Goal: Task Accomplishment & Management: Use online tool/utility

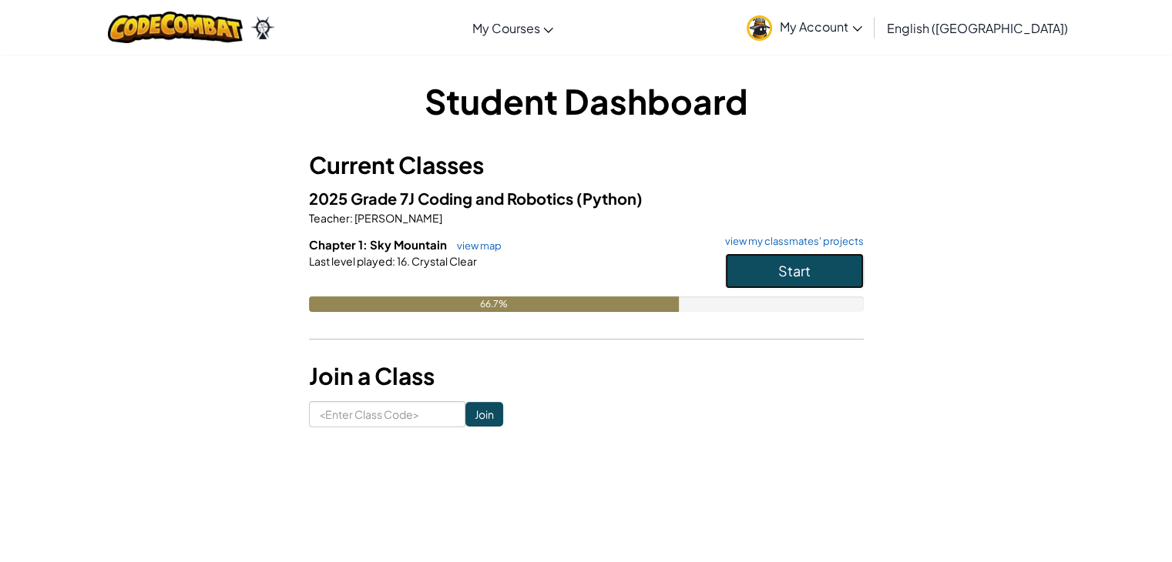
click at [823, 271] on button "Start" at bounding box center [794, 270] width 139 height 35
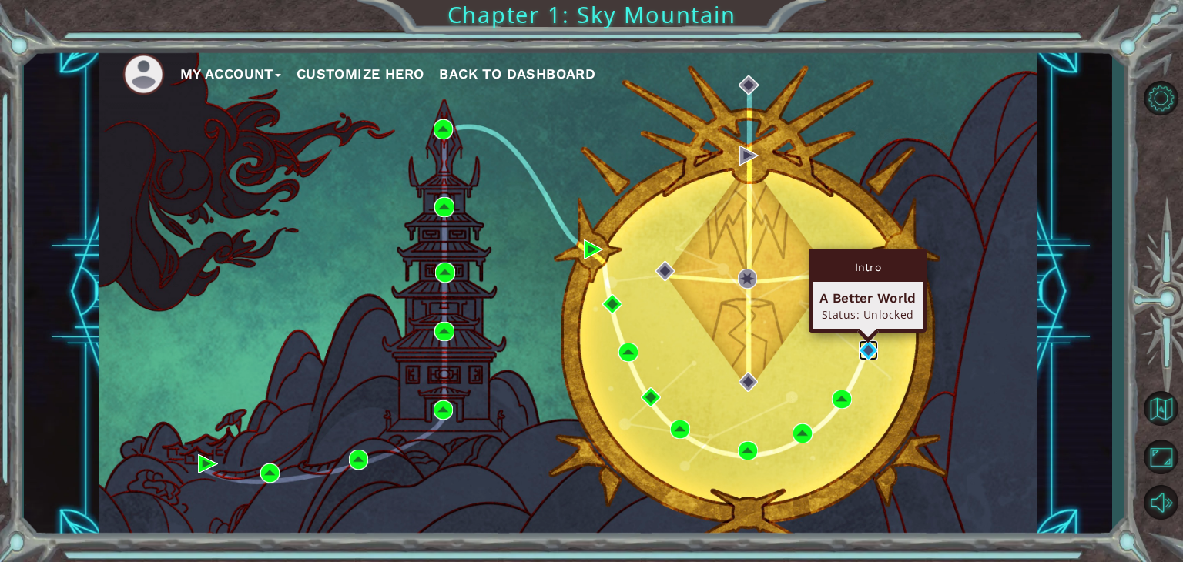
click at [869, 352] on img at bounding box center [869, 351] width 20 height 20
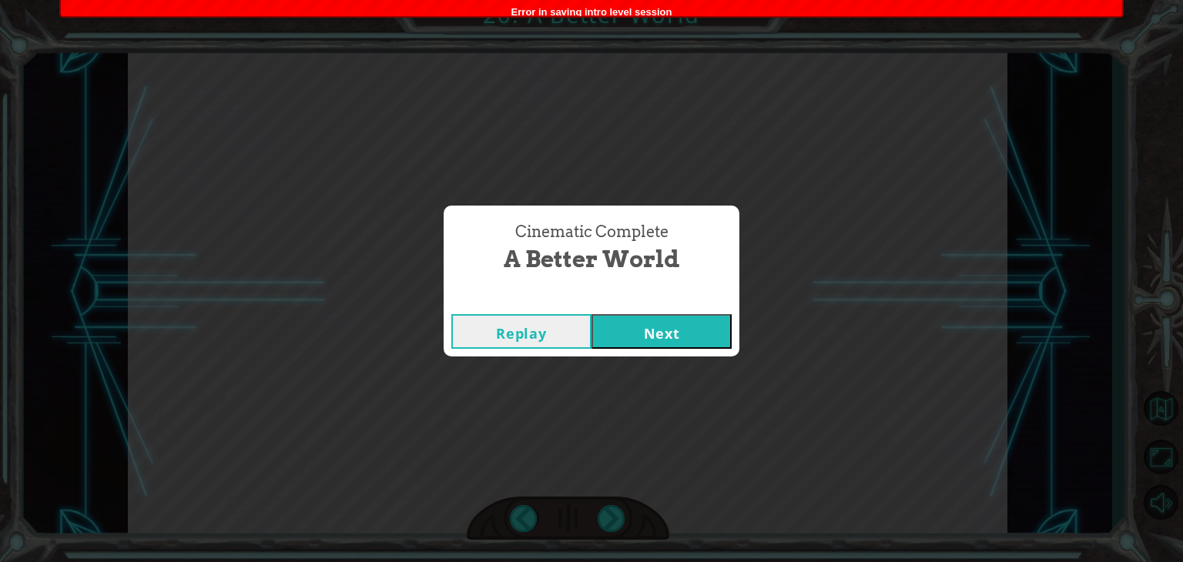
click at [655, 315] on button "Next" at bounding box center [662, 331] width 140 height 35
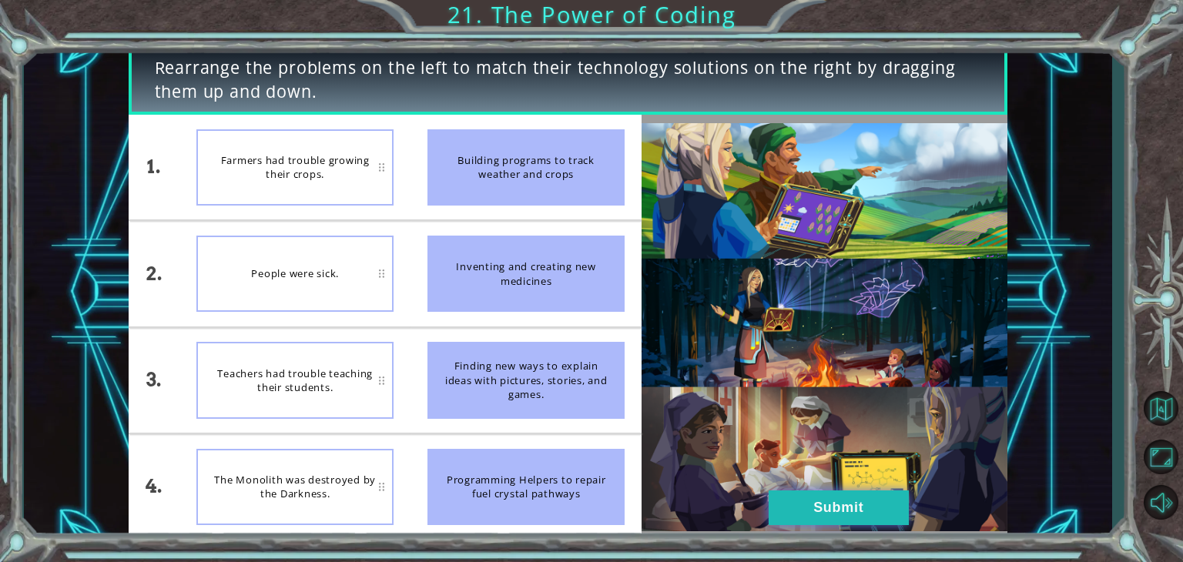
click at [792, 508] on button "Submit" at bounding box center [839, 508] width 140 height 35
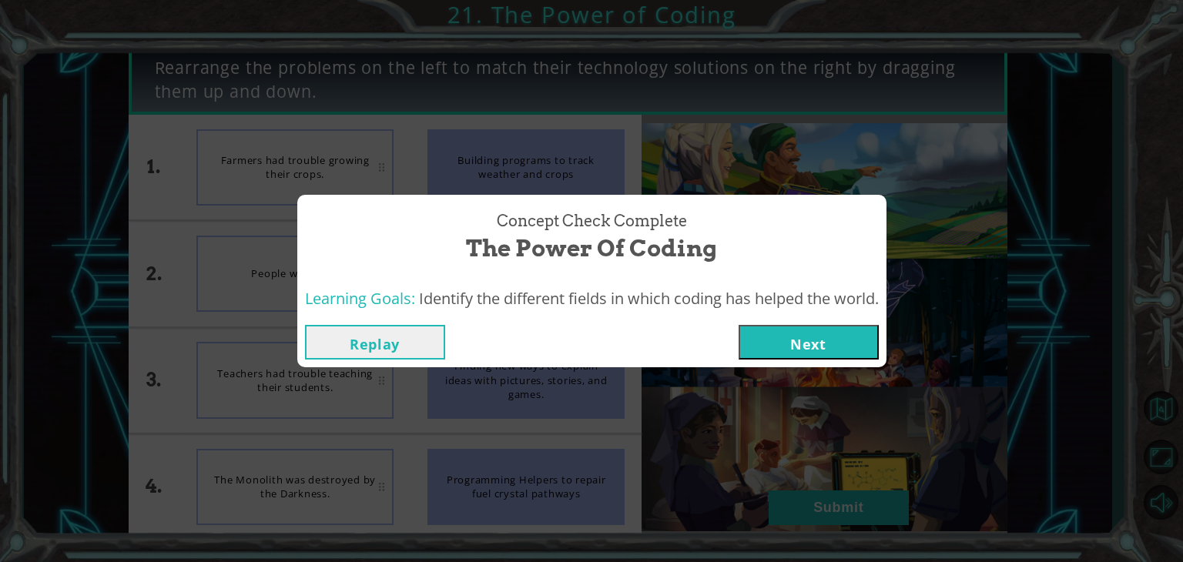
click at [837, 341] on button "Next" at bounding box center [809, 342] width 140 height 35
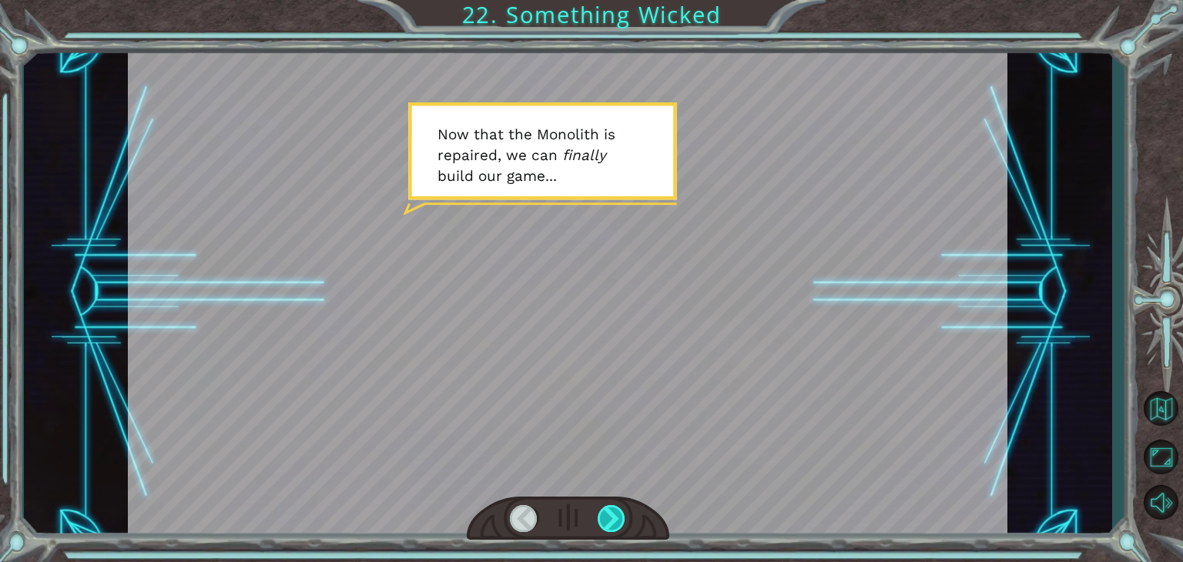
click at [617, 522] on div at bounding box center [612, 518] width 28 height 27
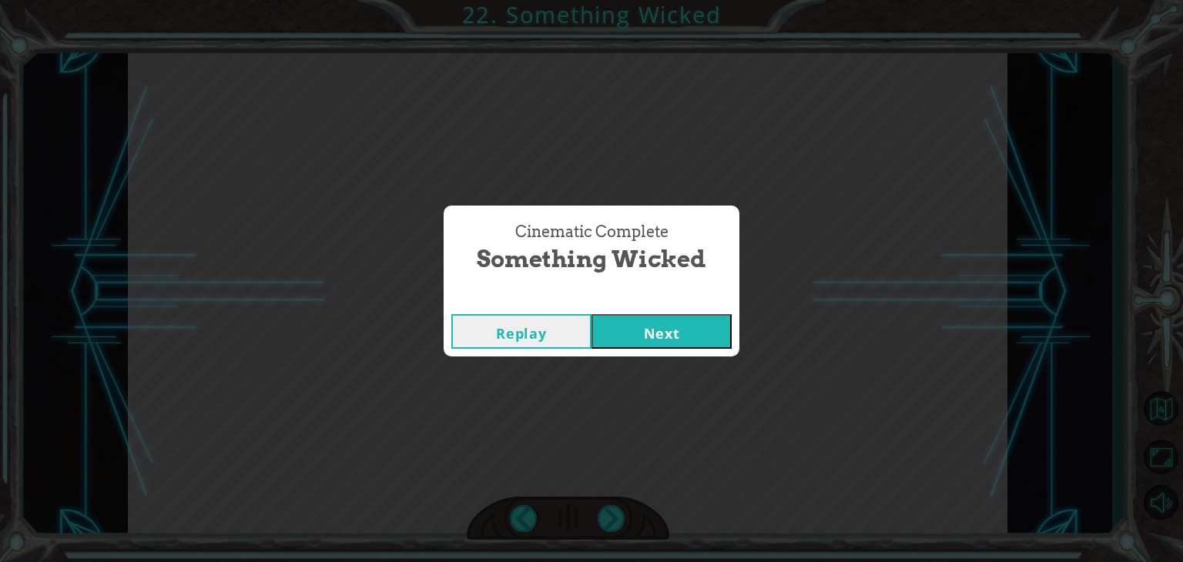
click at [624, 337] on button "Next" at bounding box center [662, 331] width 140 height 35
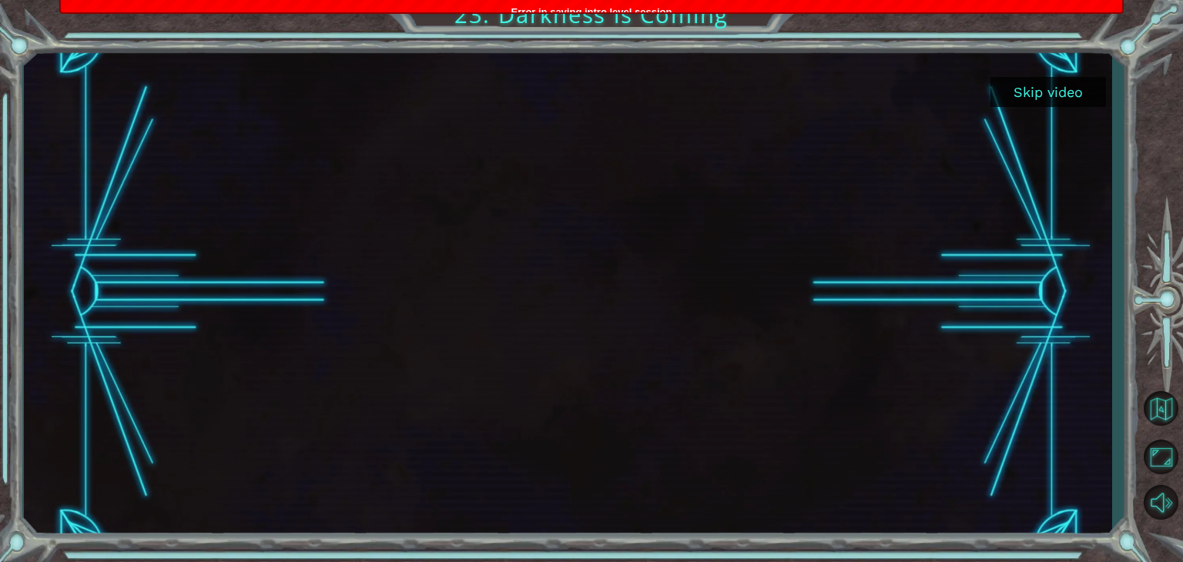
click at [1063, 96] on button "Skip video" at bounding box center [1049, 92] width 116 height 30
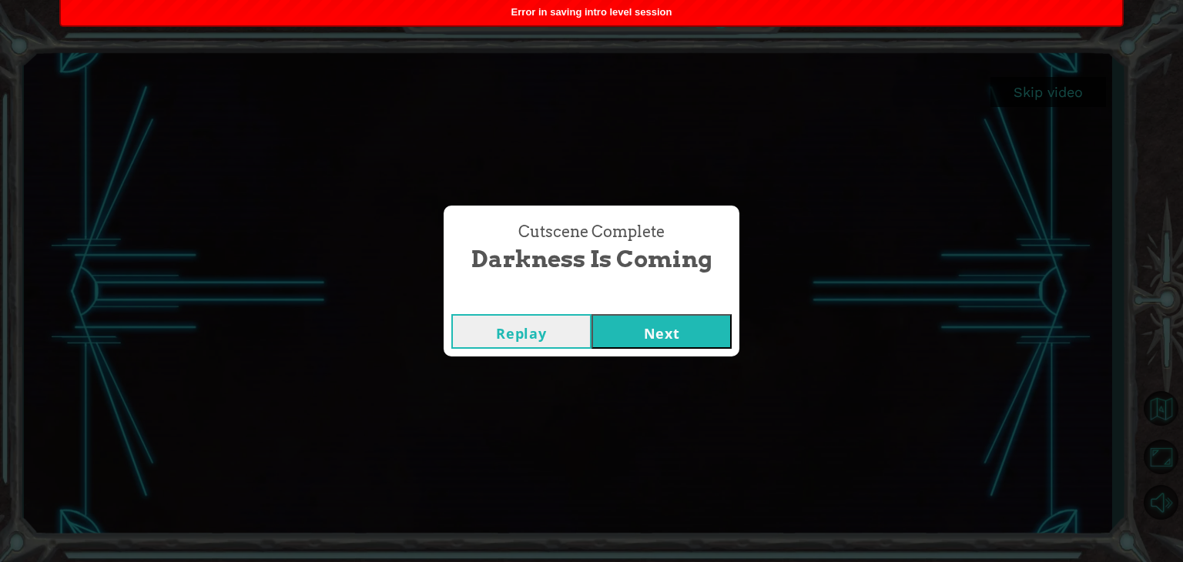
click at [660, 334] on button "Next" at bounding box center [662, 331] width 140 height 35
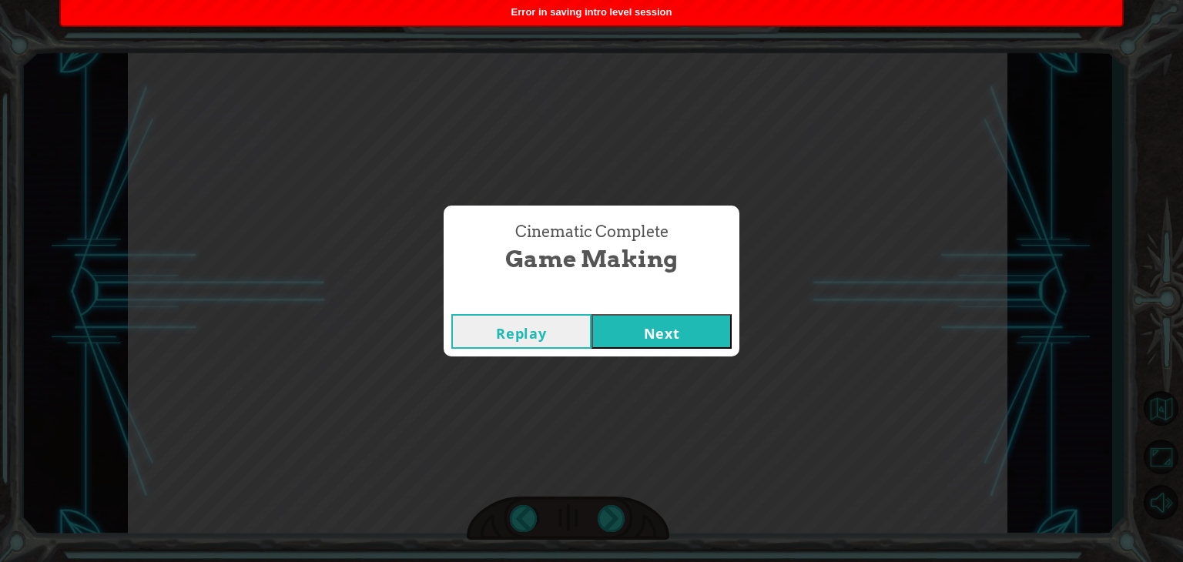
click at [672, 323] on button "Next" at bounding box center [662, 331] width 140 height 35
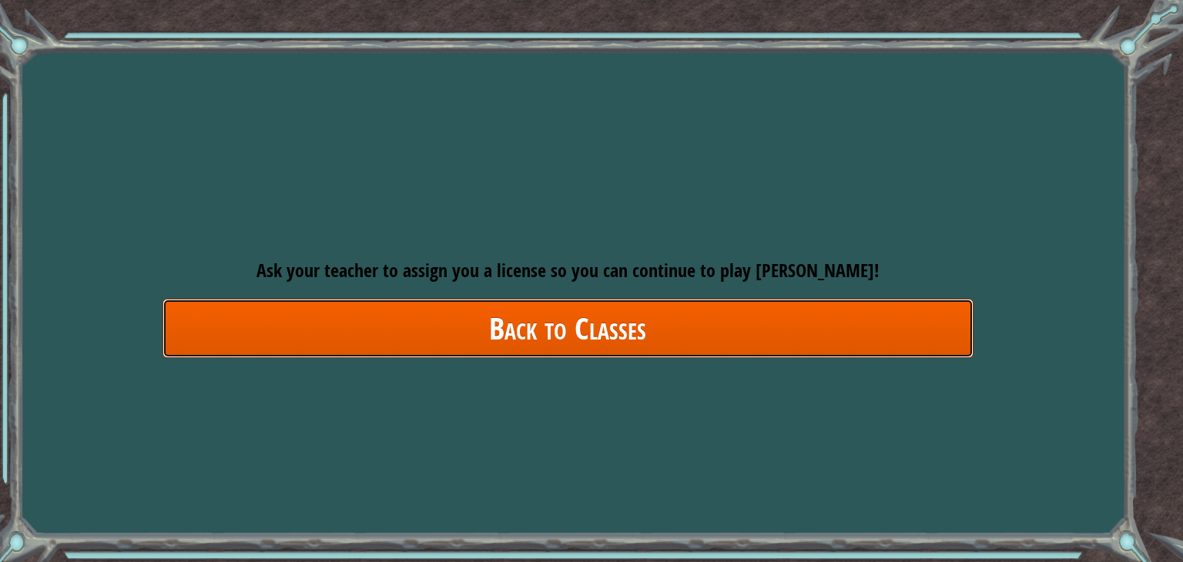
click at [455, 331] on link "Back to Classes" at bounding box center [568, 328] width 811 height 59
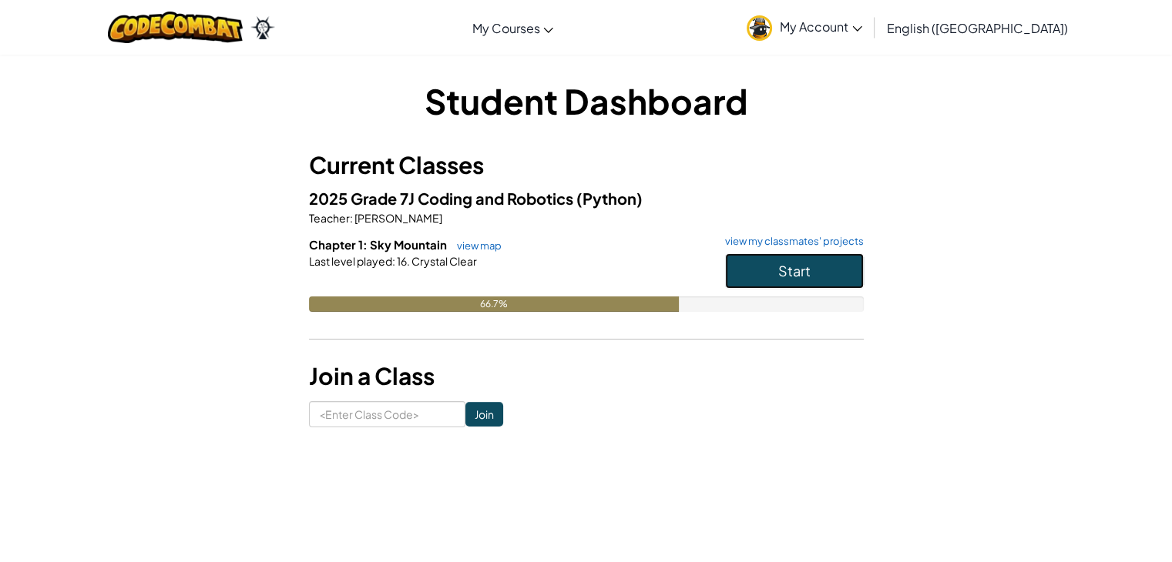
click at [800, 270] on span "Start" at bounding box center [794, 271] width 32 height 18
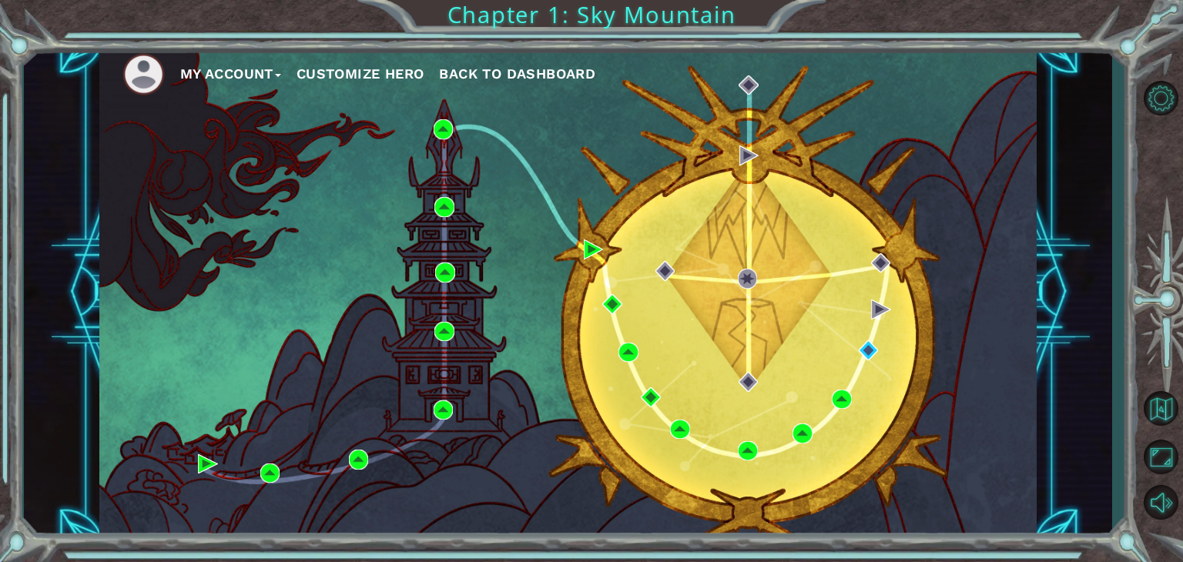
click at [868, 307] on div "My Account Customize Hero Back to Dashboard" at bounding box center [568, 292] width 938 height 495
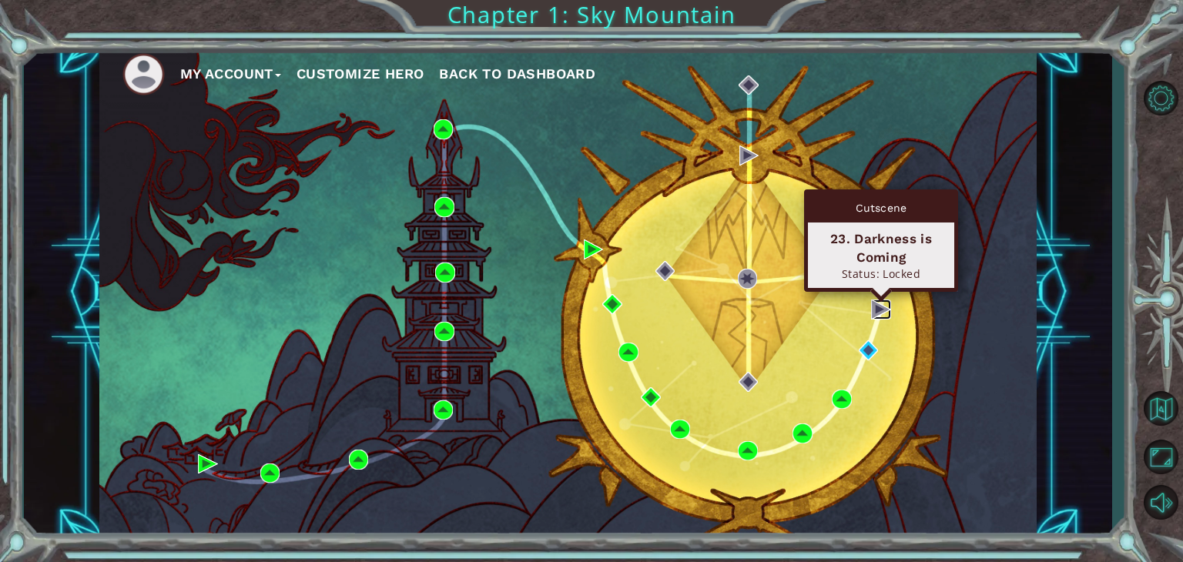
click at [881, 311] on img at bounding box center [881, 310] width 20 height 20
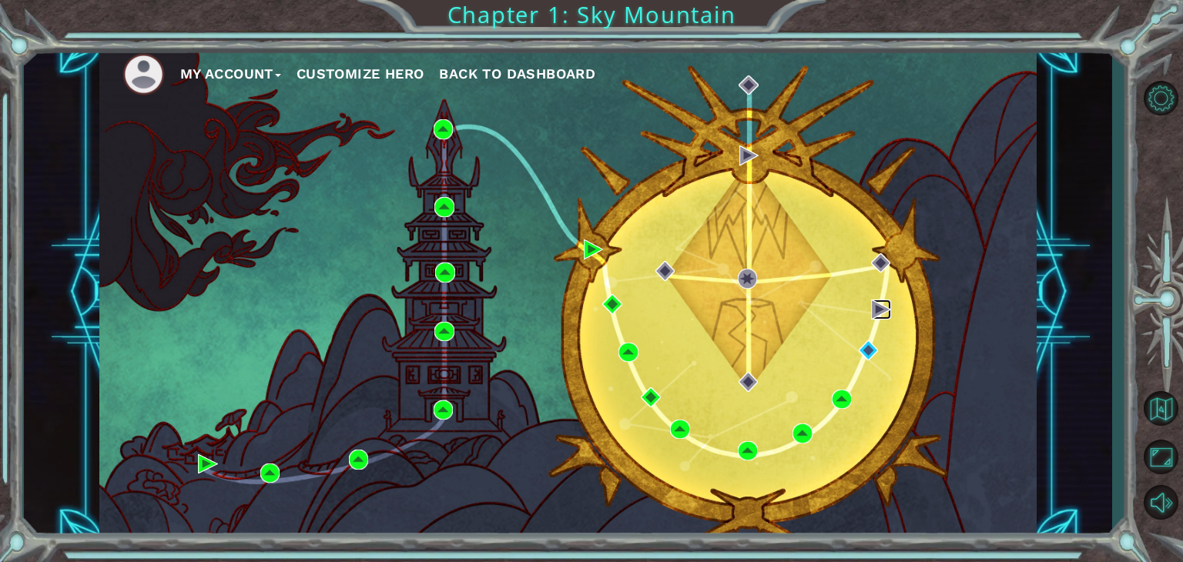
click at [881, 311] on img at bounding box center [881, 310] width 20 height 20
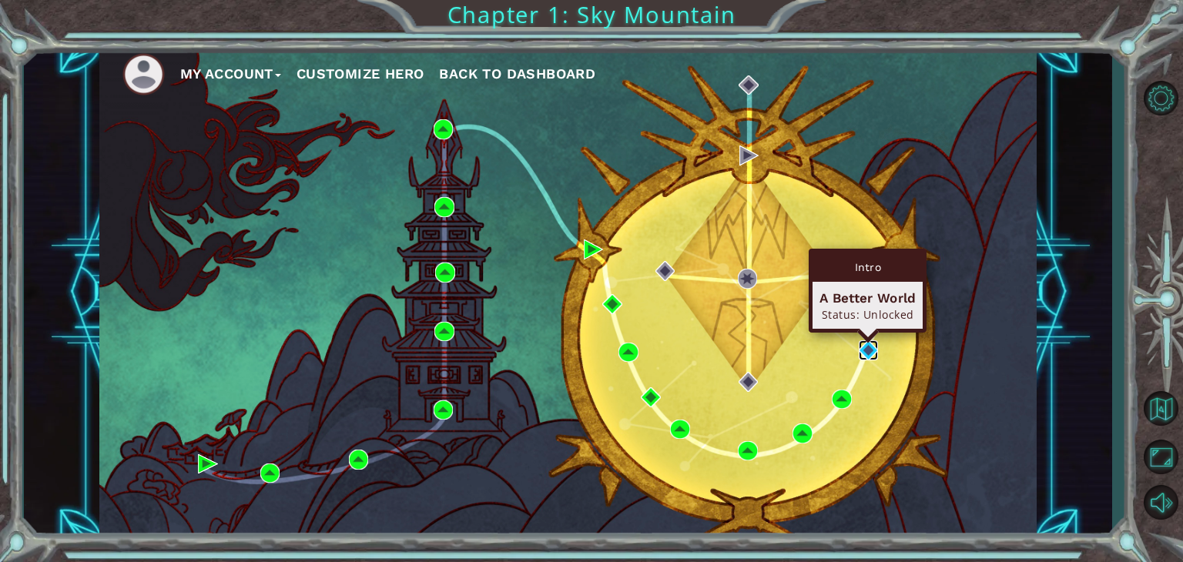
click at [865, 349] on img at bounding box center [869, 351] width 20 height 20
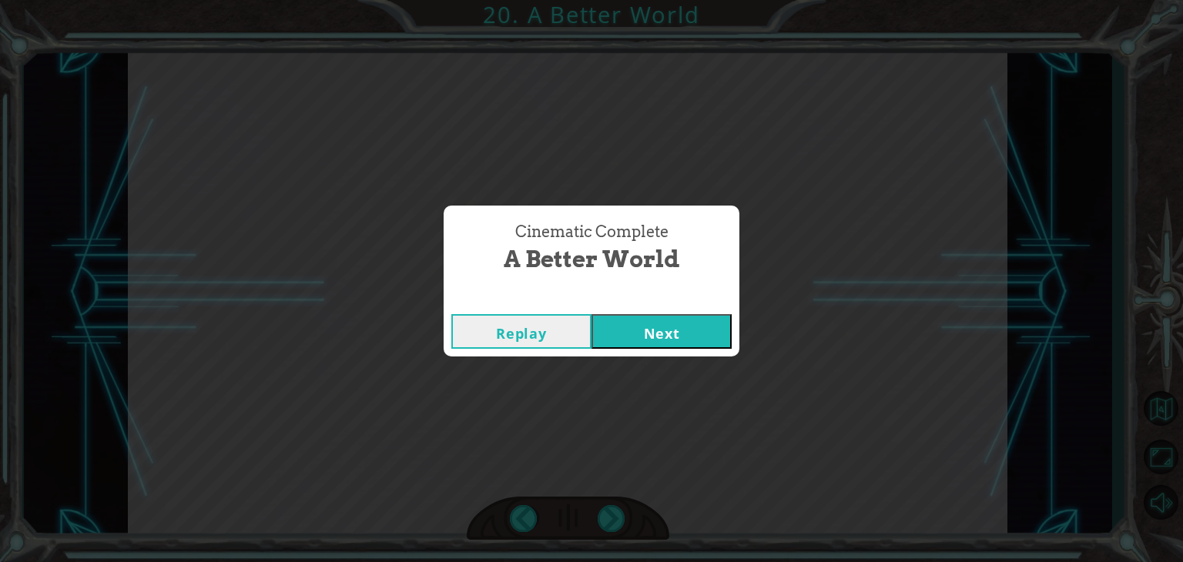
click at [673, 339] on button "Next" at bounding box center [662, 331] width 140 height 35
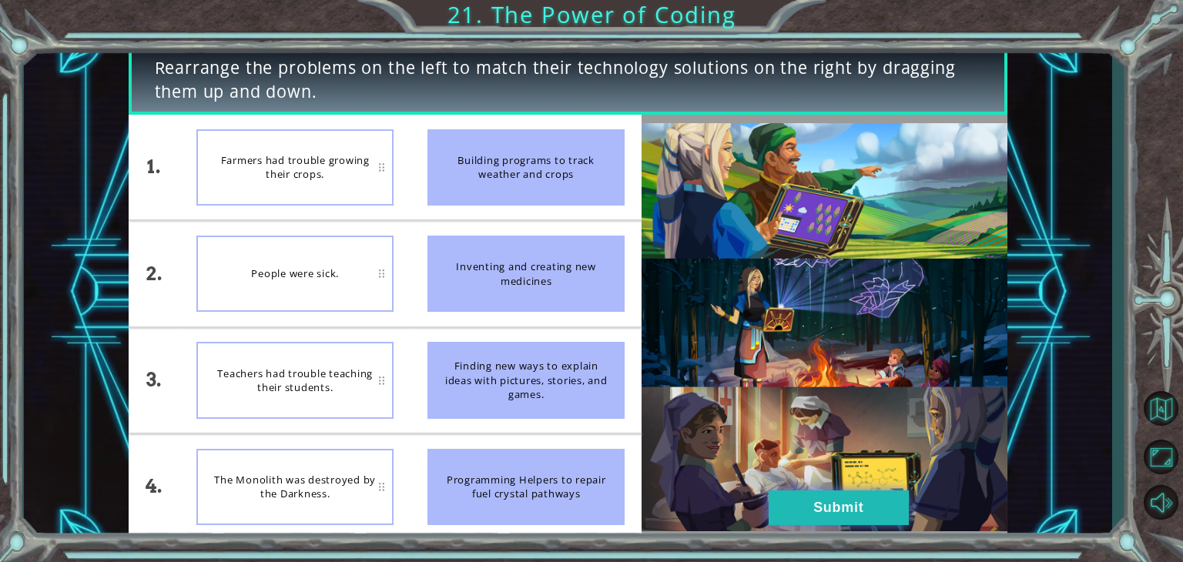
click at [869, 509] on button "Submit" at bounding box center [839, 508] width 140 height 35
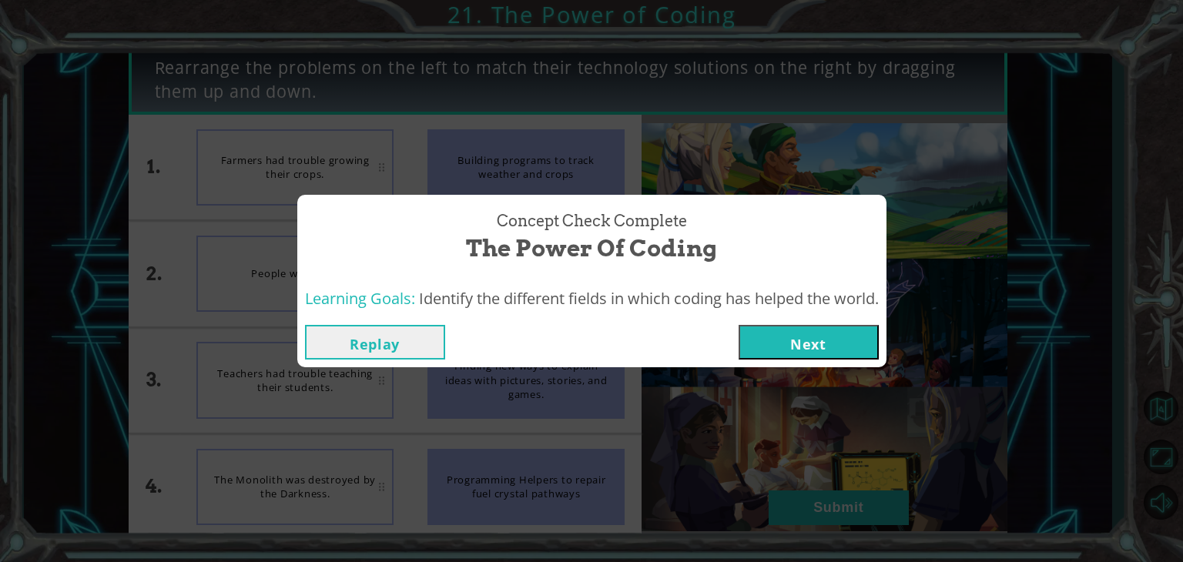
click at [814, 335] on button "Next" at bounding box center [809, 342] width 140 height 35
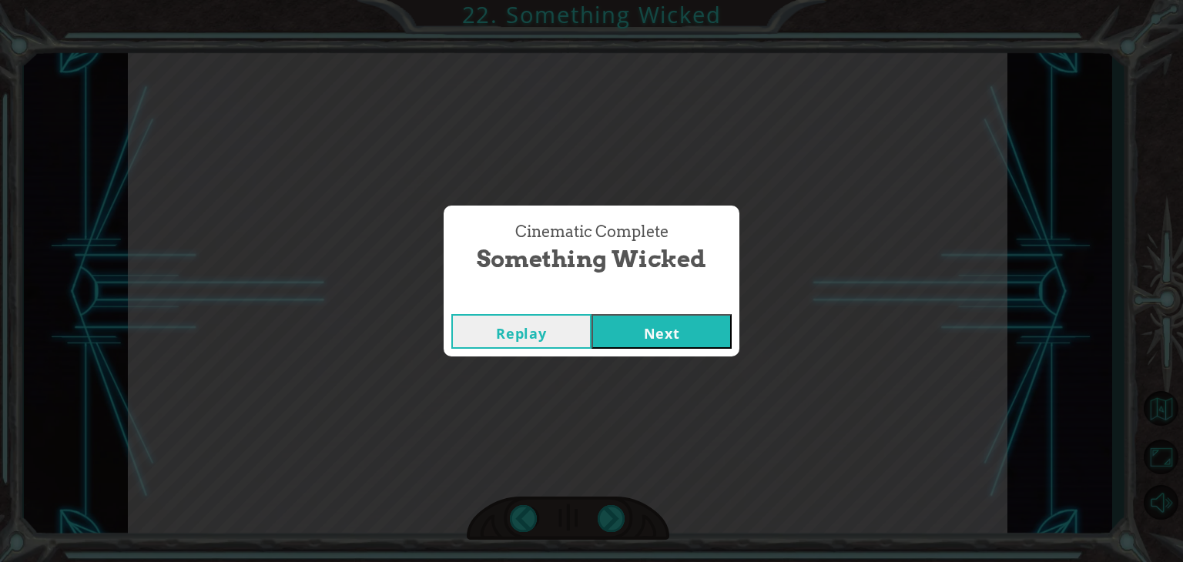
click at [635, 335] on button "Next" at bounding box center [662, 331] width 140 height 35
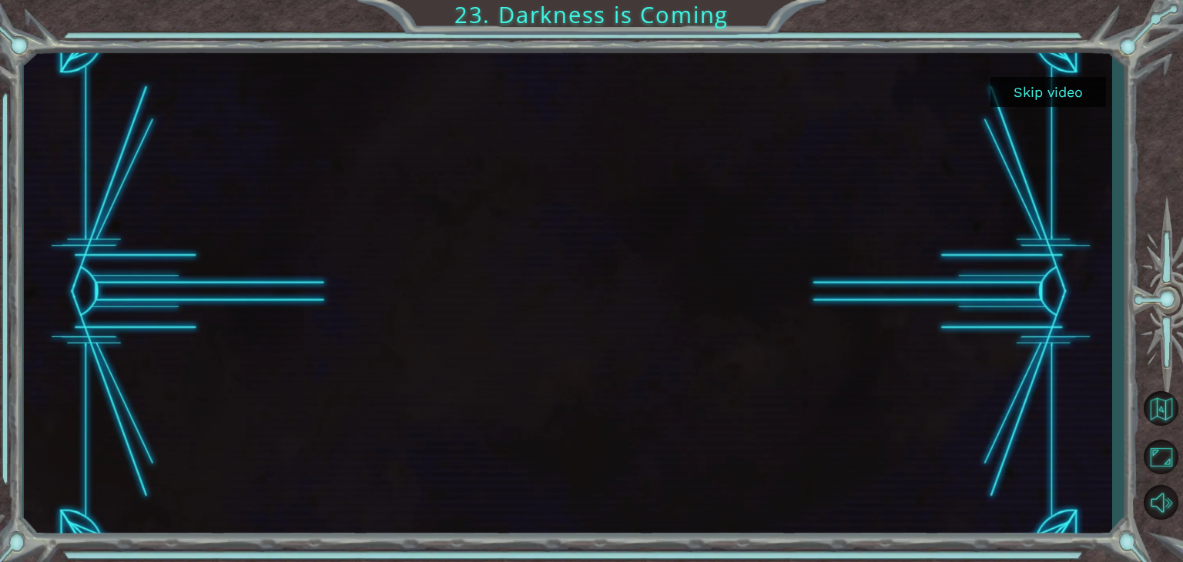
click at [1056, 96] on button "Skip video" at bounding box center [1049, 92] width 116 height 30
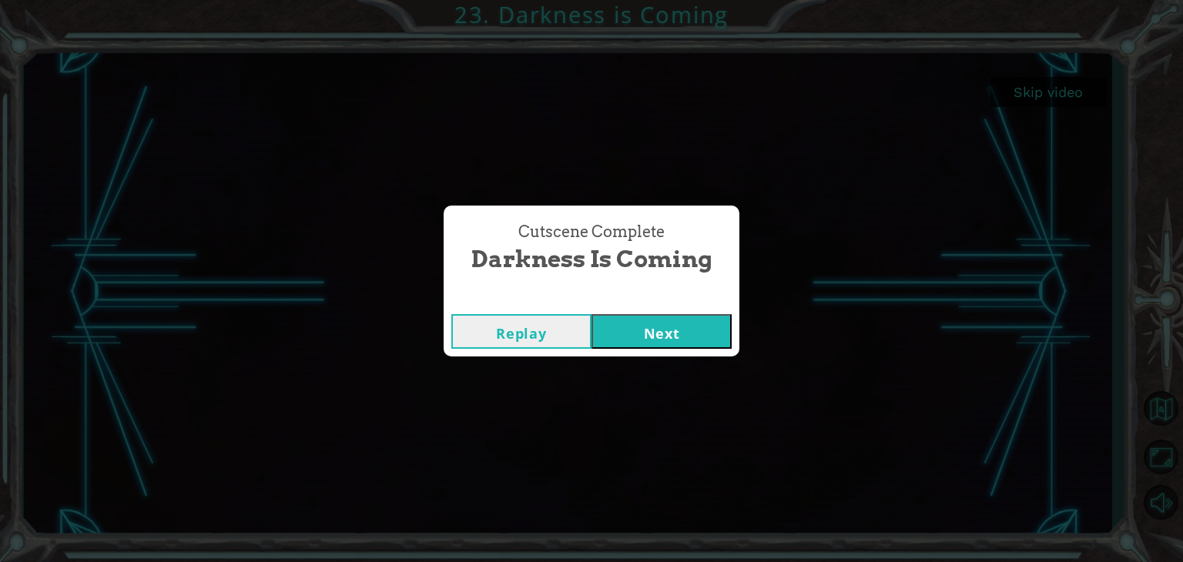
click at [670, 335] on button "Next" at bounding box center [662, 331] width 140 height 35
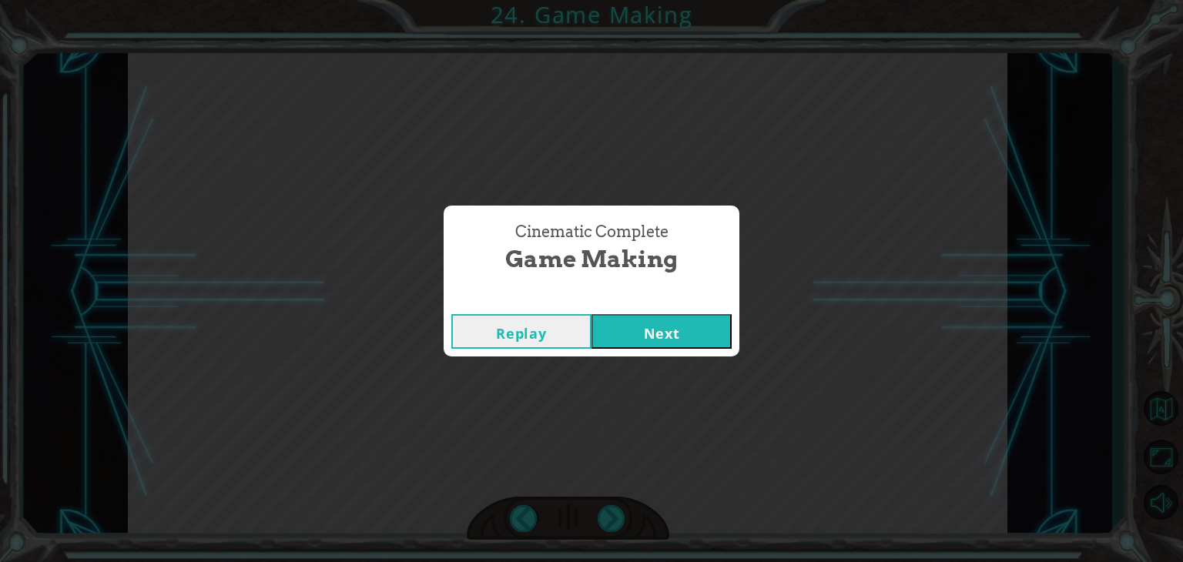
click at [674, 331] on button "Next" at bounding box center [662, 331] width 140 height 35
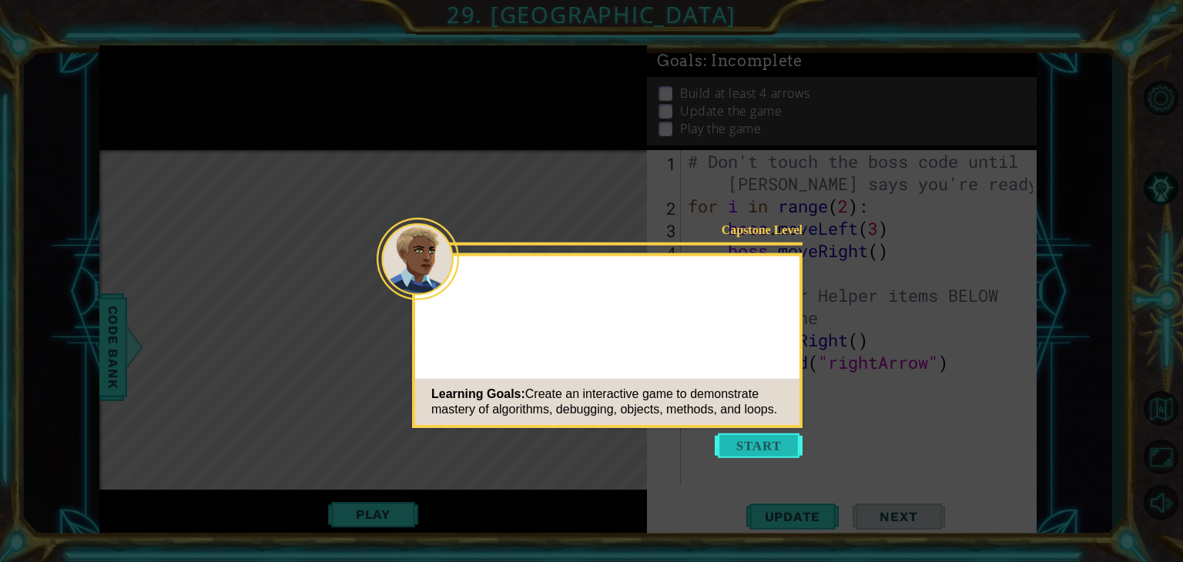
click at [754, 448] on button "Start" at bounding box center [759, 446] width 88 height 25
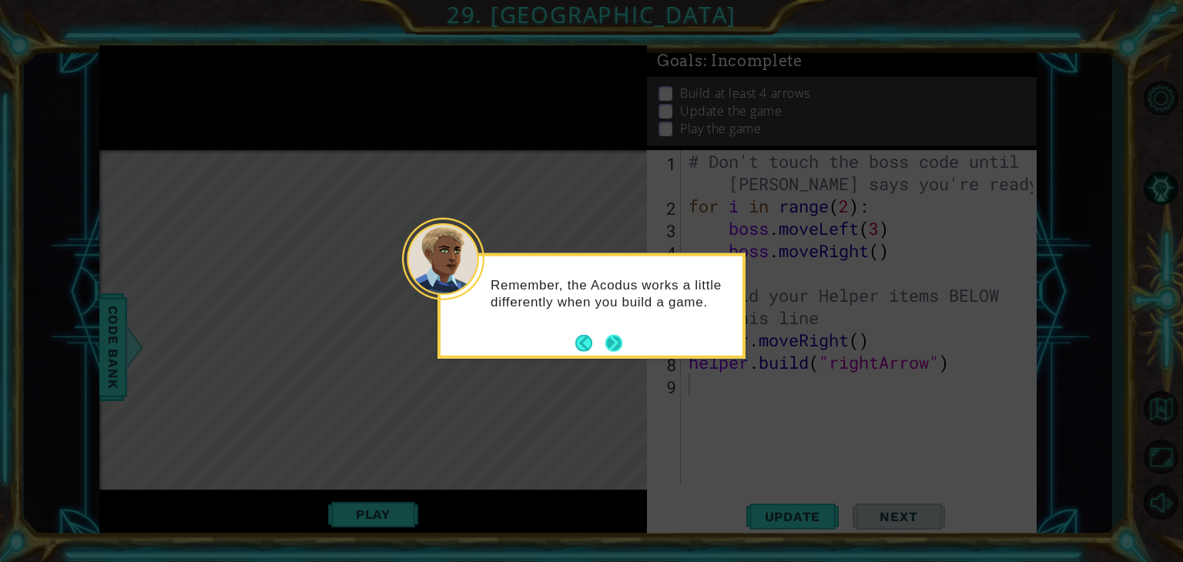
click at [613, 334] on button "Next" at bounding box center [614, 342] width 17 height 17
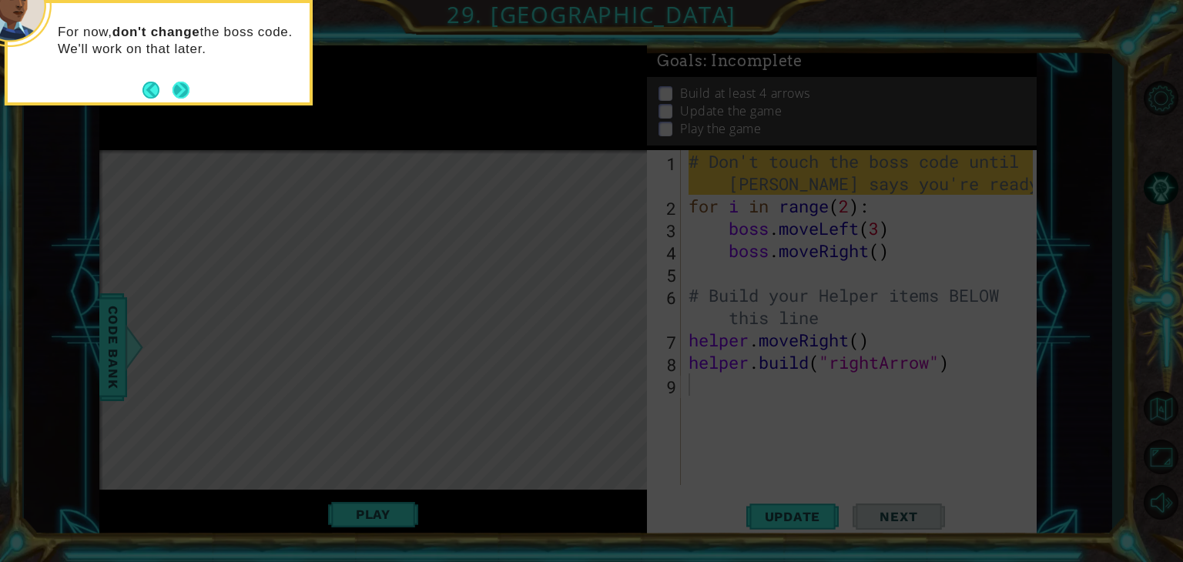
click at [188, 93] on button "Next" at bounding box center [181, 90] width 17 height 17
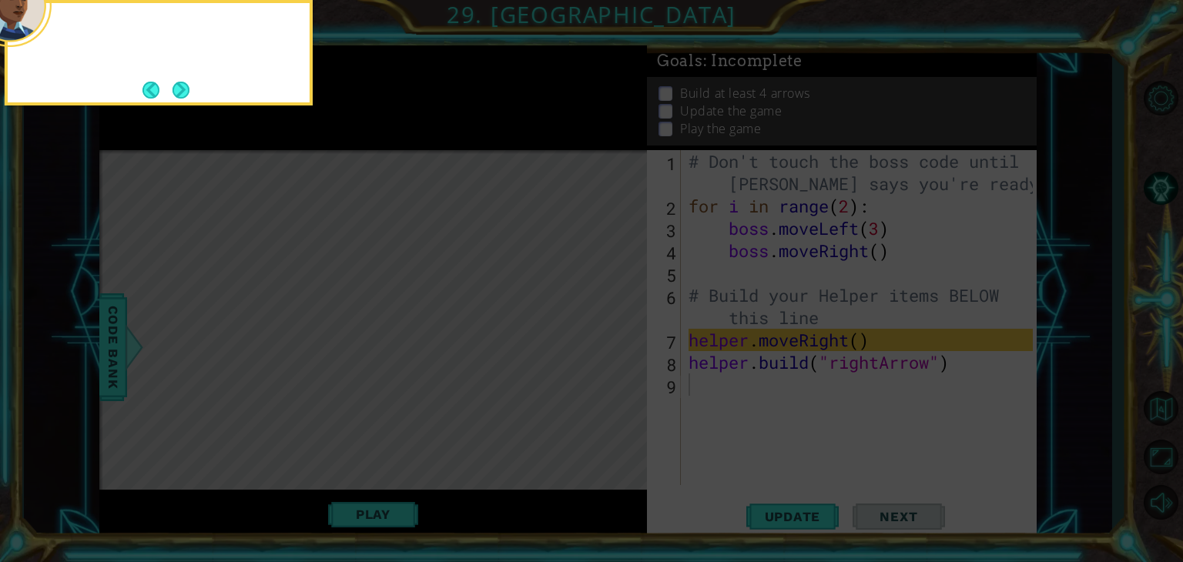
click at [188, 93] on button "Next" at bounding box center [181, 90] width 17 height 17
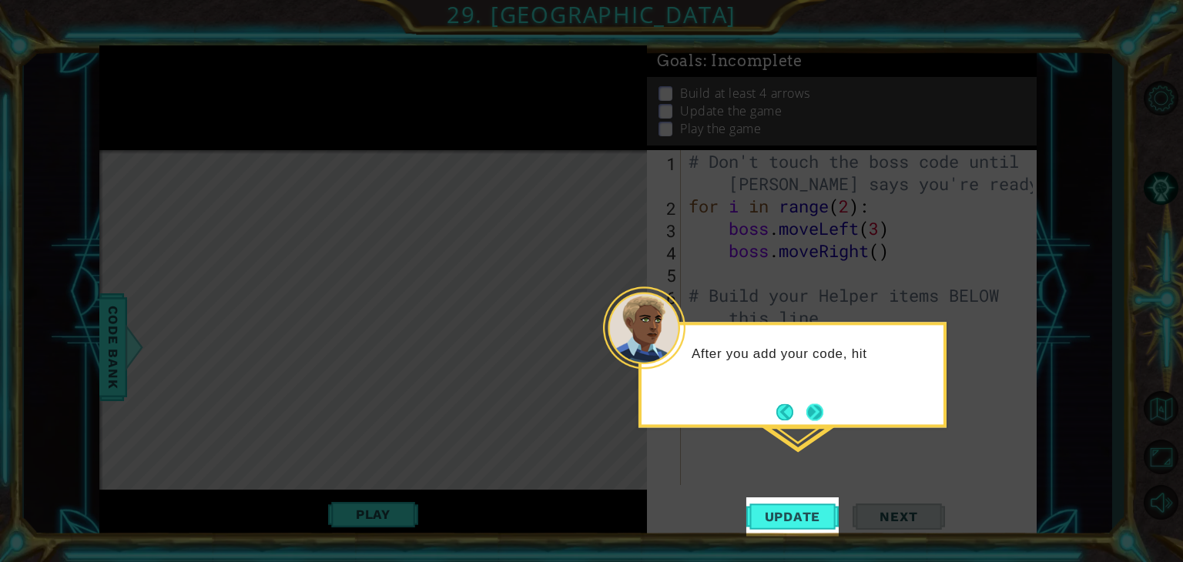
click at [820, 411] on button "Next" at bounding box center [815, 412] width 17 height 17
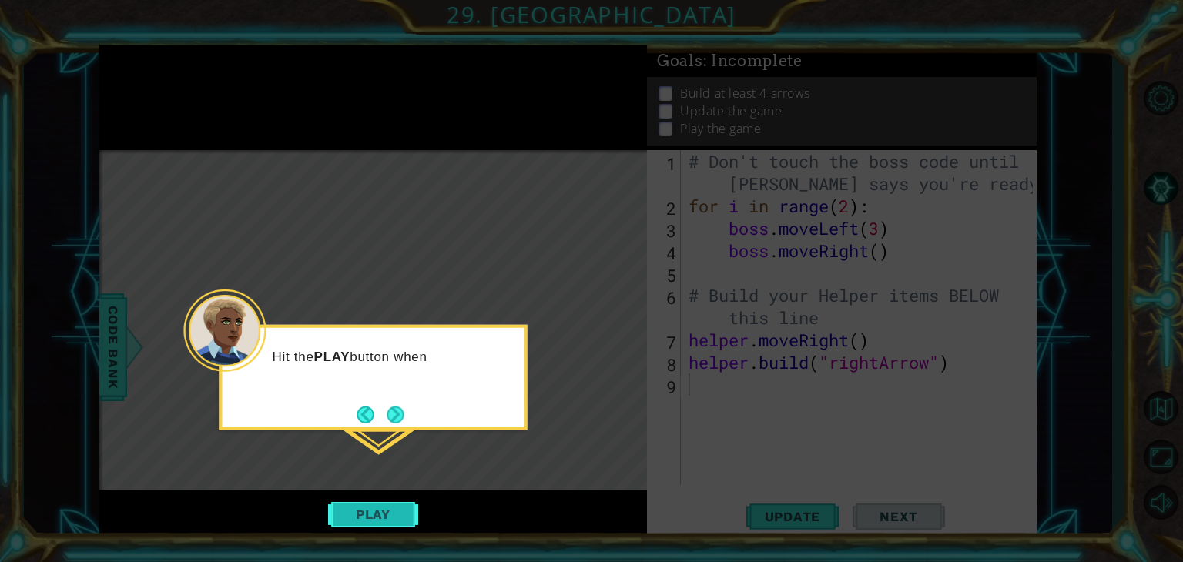
click at [401, 505] on button "Play" at bounding box center [373, 514] width 90 height 29
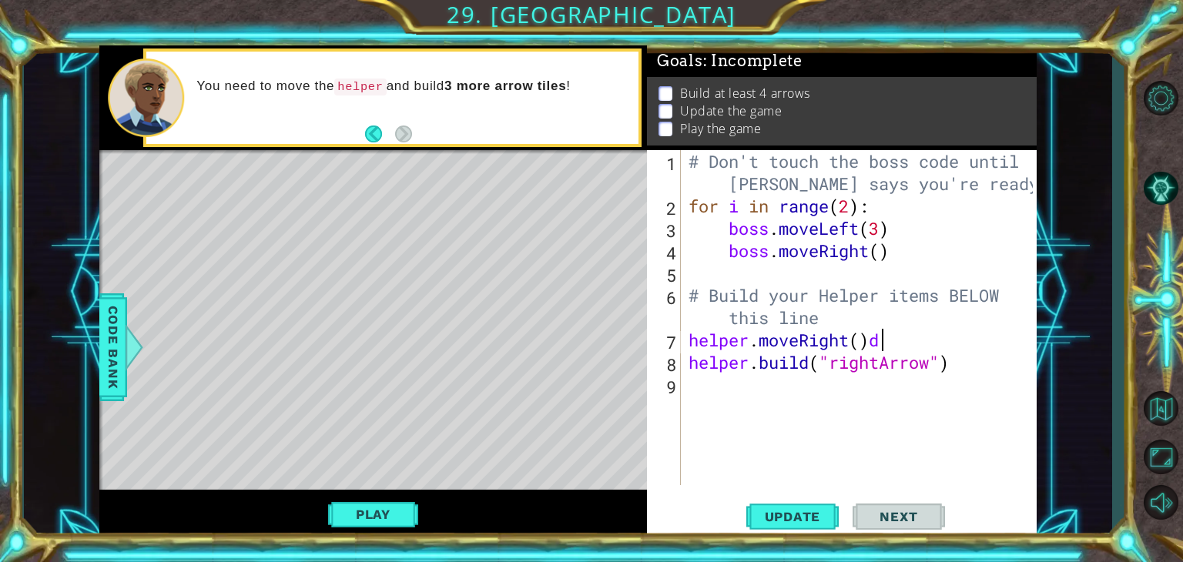
type textarea "helper.moveRight()"
click at [386, 515] on button "Play" at bounding box center [373, 514] width 90 height 29
click at [692, 383] on div "# Don't touch the boss code until [PERSON_NAME] says you're ready! for i in ran…" at bounding box center [863, 351] width 355 height 402
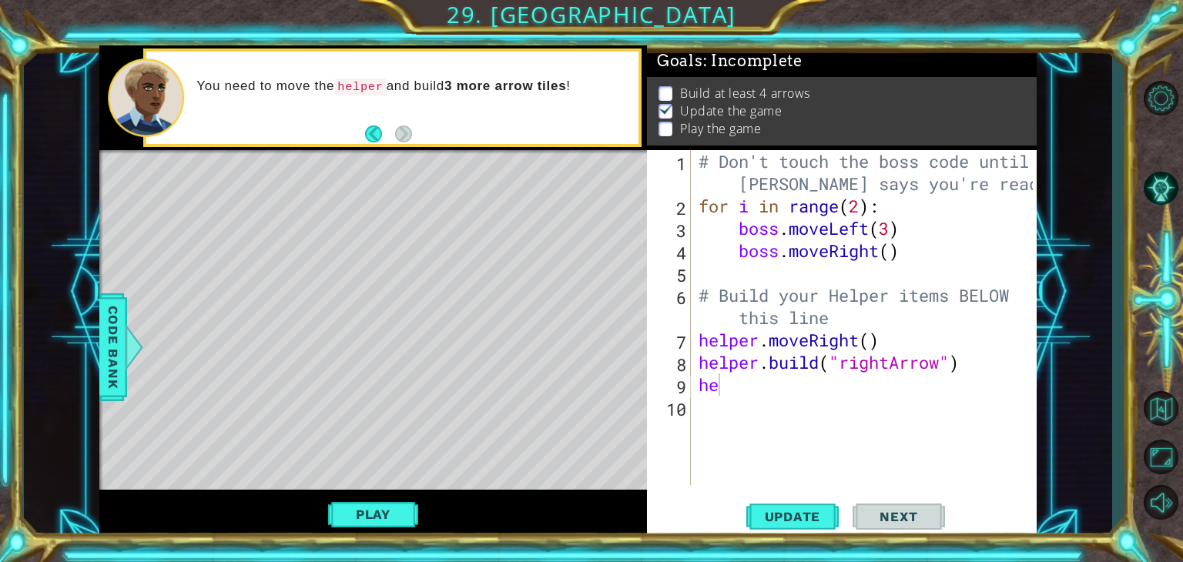
click at [546, 321] on div "helper methods moveLeft(steps) moveRight(steps) moveUp(steps) moveDown(steps) b…" at bounding box center [568, 292] width 938 height 495
click at [723, 389] on div "# Don't touch the boss code until [PERSON_NAME] says you're ready! for i in ran…" at bounding box center [869, 351] width 346 height 402
type textarea "hel"
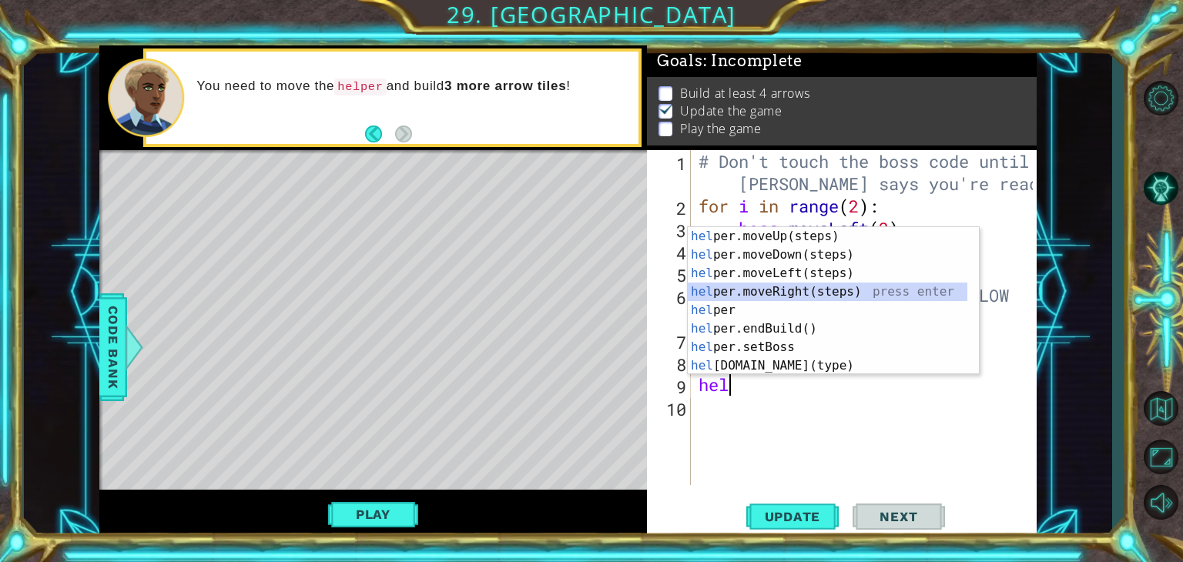
click at [753, 292] on div "hel per.moveUp(steps) press enter hel per.moveDown(steps) press enter hel per.m…" at bounding box center [828, 319] width 280 height 185
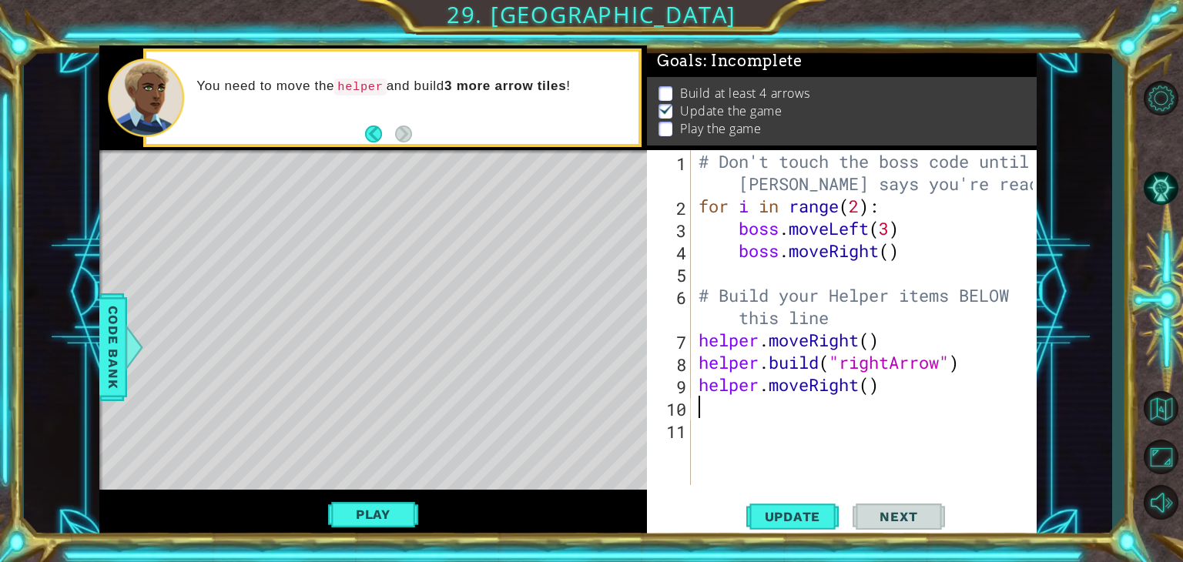
click at [697, 407] on div "# Don't touch the boss code until [PERSON_NAME] says you're ready! for i in ran…" at bounding box center [869, 351] width 346 height 402
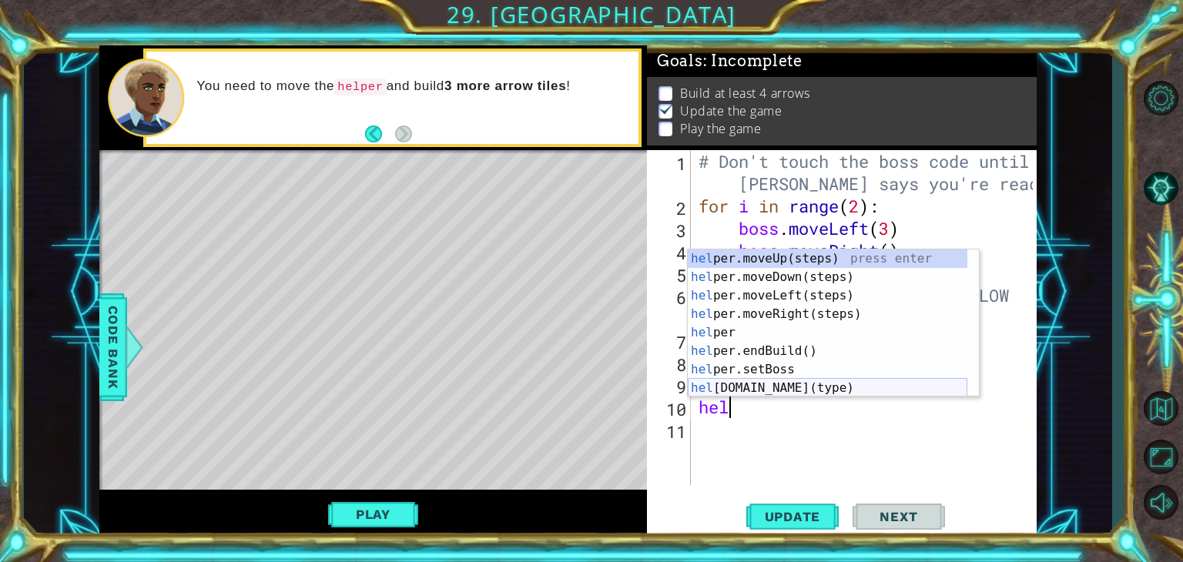
click at [771, 384] on div "hel per.moveUp(steps) press enter hel per.moveDown(steps) press enter hel per.m…" at bounding box center [828, 342] width 280 height 185
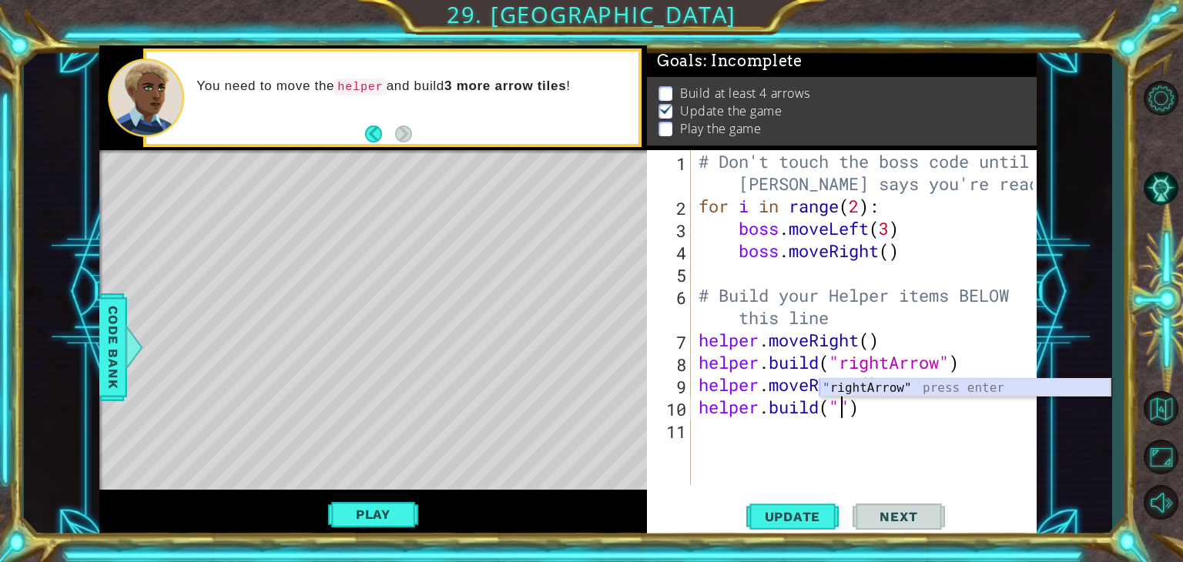
click at [912, 384] on div "" rightArrow" press enter" at bounding box center [965, 406] width 291 height 55
type textarea "[DOMAIN_NAME]("rightArrow")"
click at [703, 431] on div "# Don't touch the boss code until [PERSON_NAME] says you're ready! for i in ran…" at bounding box center [869, 351] width 346 height 402
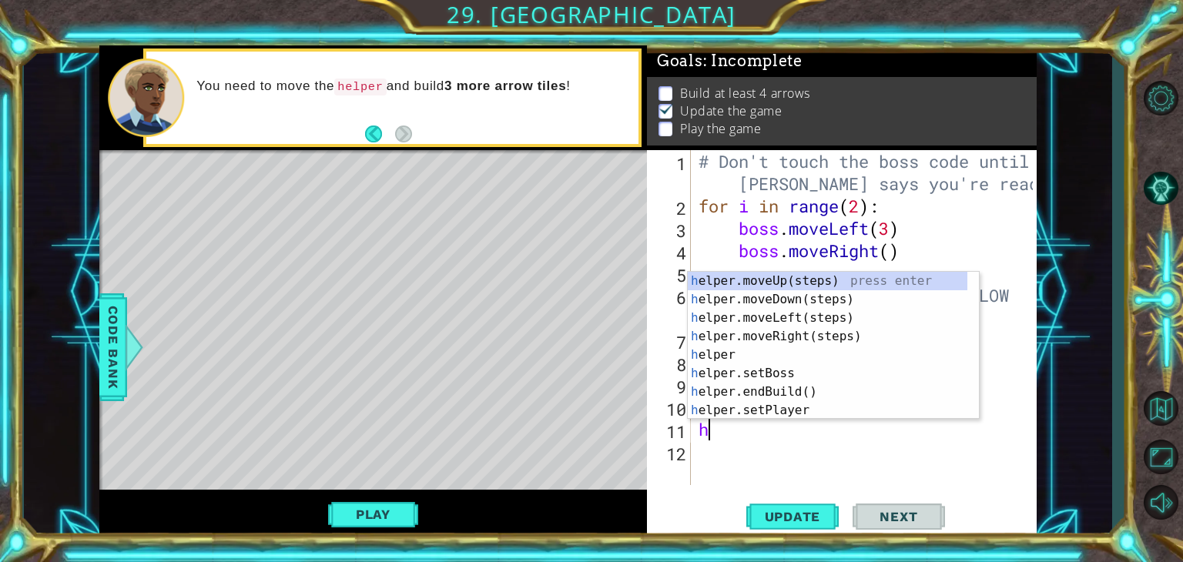
type textarea "he"
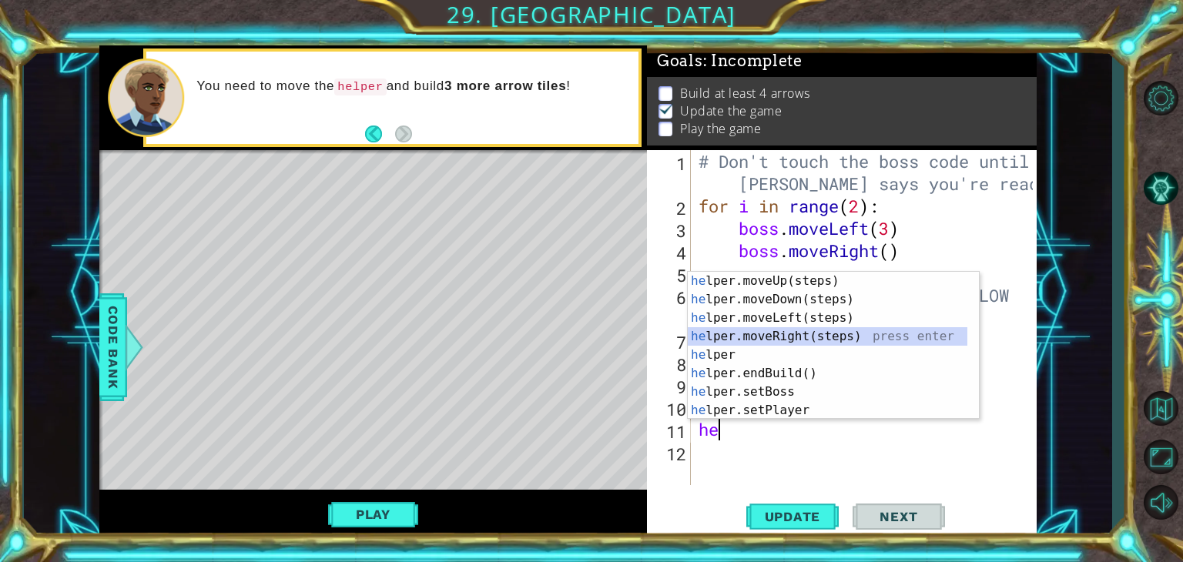
click at [757, 337] on div "he lper.moveUp(steps) press enter he lper.moveDown(steps) press enter he lper.m…" at bounding box center [828, 364] width 280 height 185
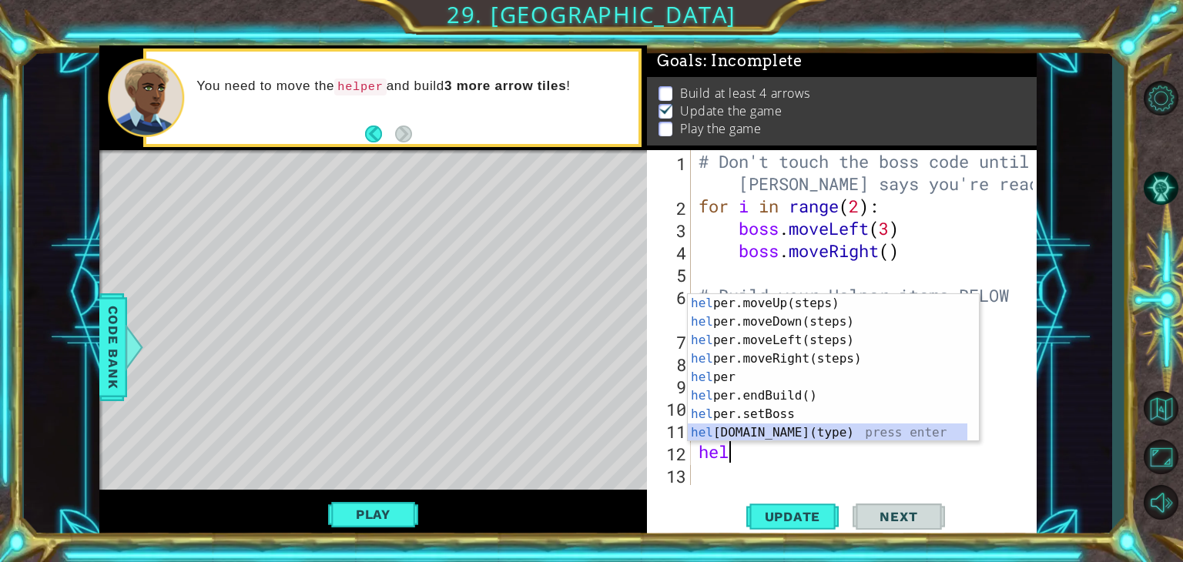
click at [745, 435] on div "hel per.moveUp(steps) press enter hel per.moveDown(steps) press enter hel per.m…" at bounding box center [828, 386] width 280 height 185
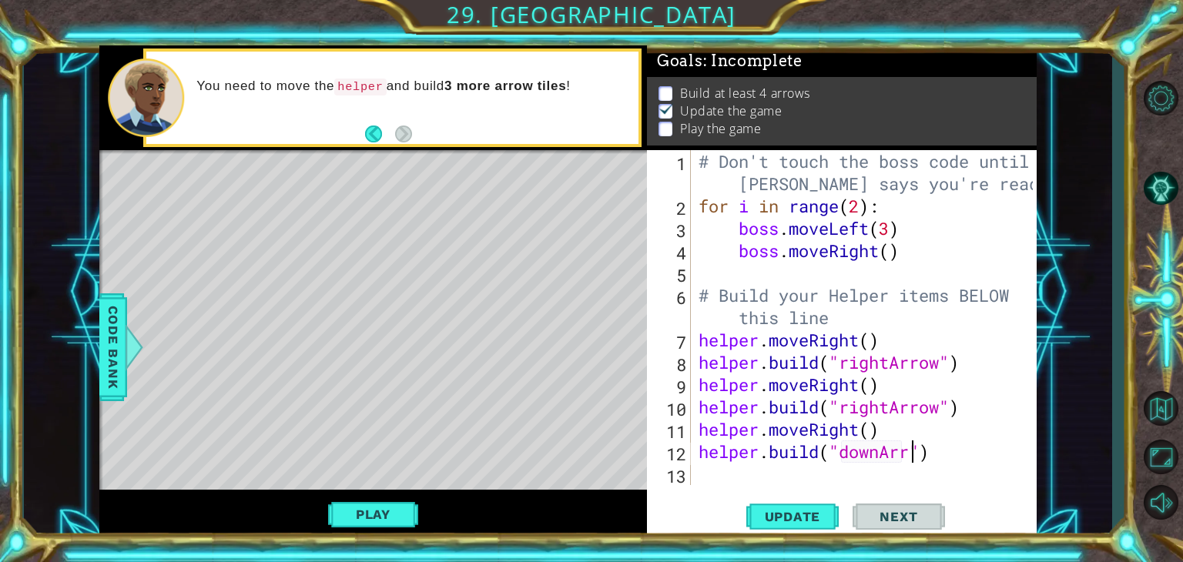
scroll to position [0, 9]
type textarea "[DOMAIN_NAME]("downArrow")"
click at [721, 483] on div "# Don't touch the boss code until [PERSON_NAME] says you're ready! for i in ran…" at bounding box center [869, 351] width 346 height 402
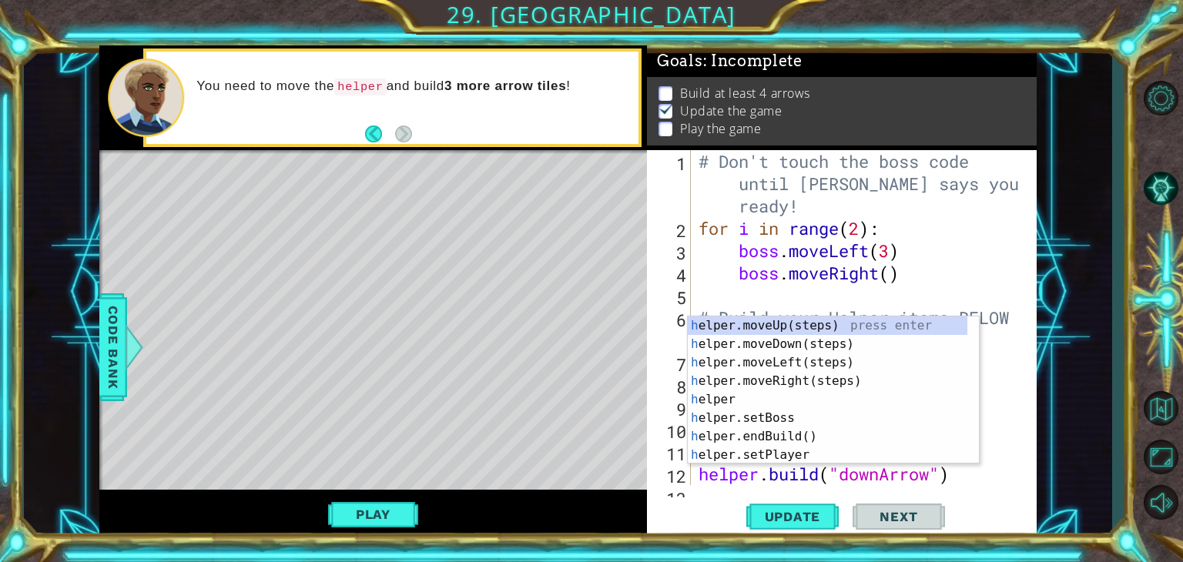
scroll to position [44, 0]
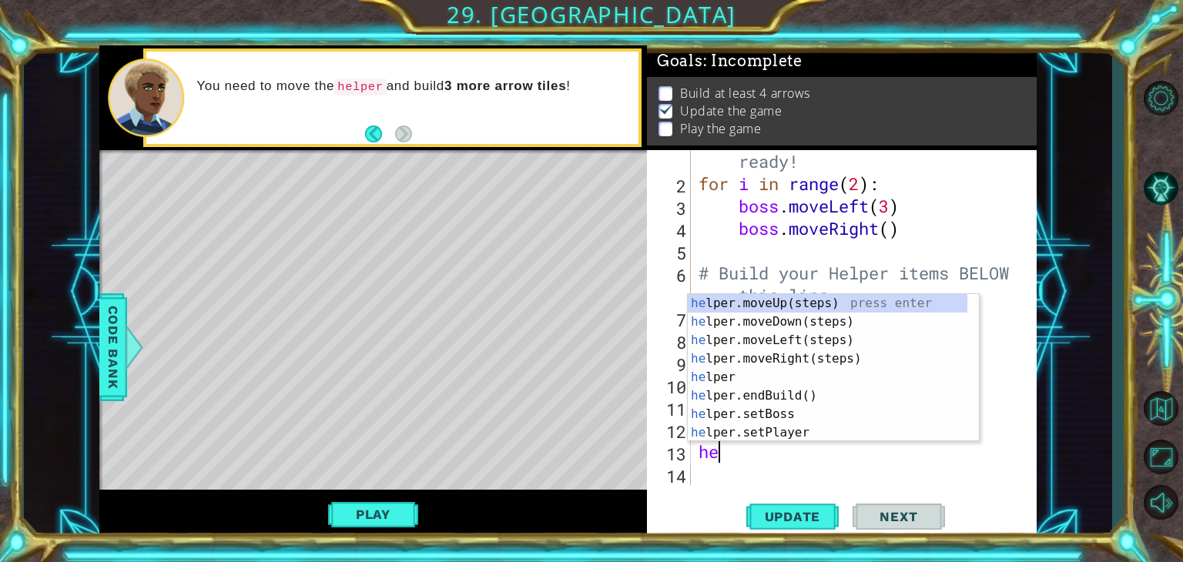
type textarea "he"
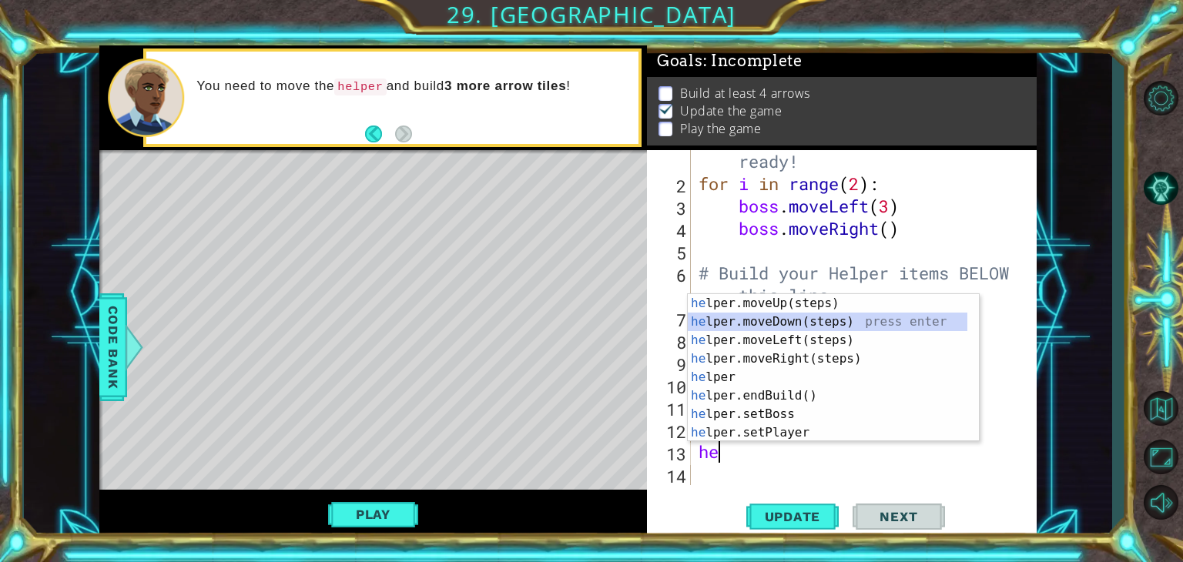
click at [786, 321] on div "he lper.moveUp(steps) press enter he lper.moveDown(steps) press enter he lper.m…" at bounding box center [828, 386] width 280 height 185
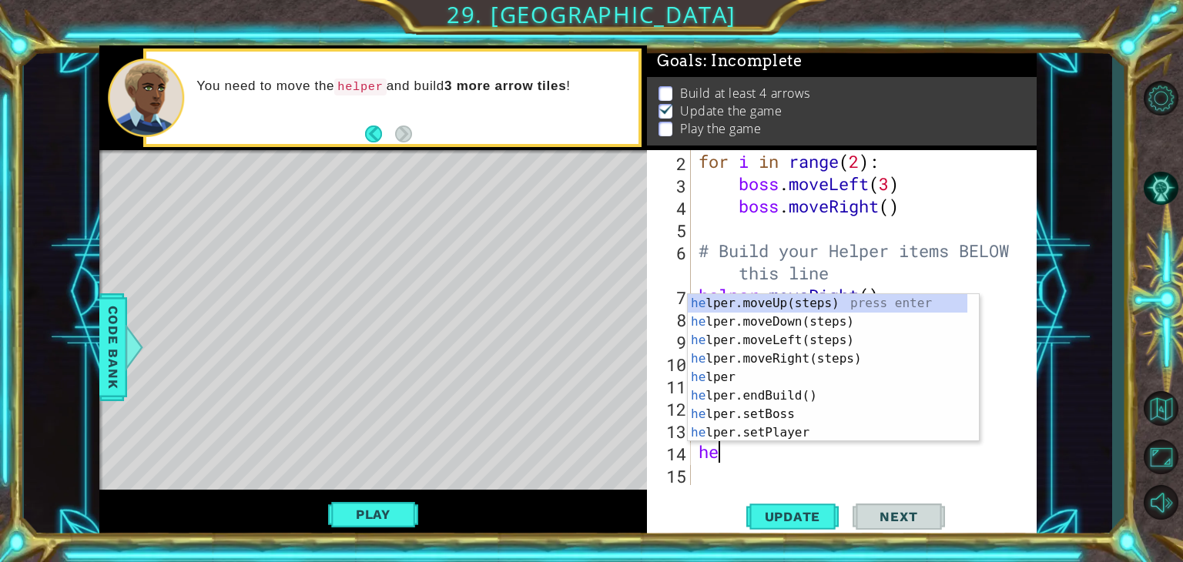
scroll to position [0, 0]
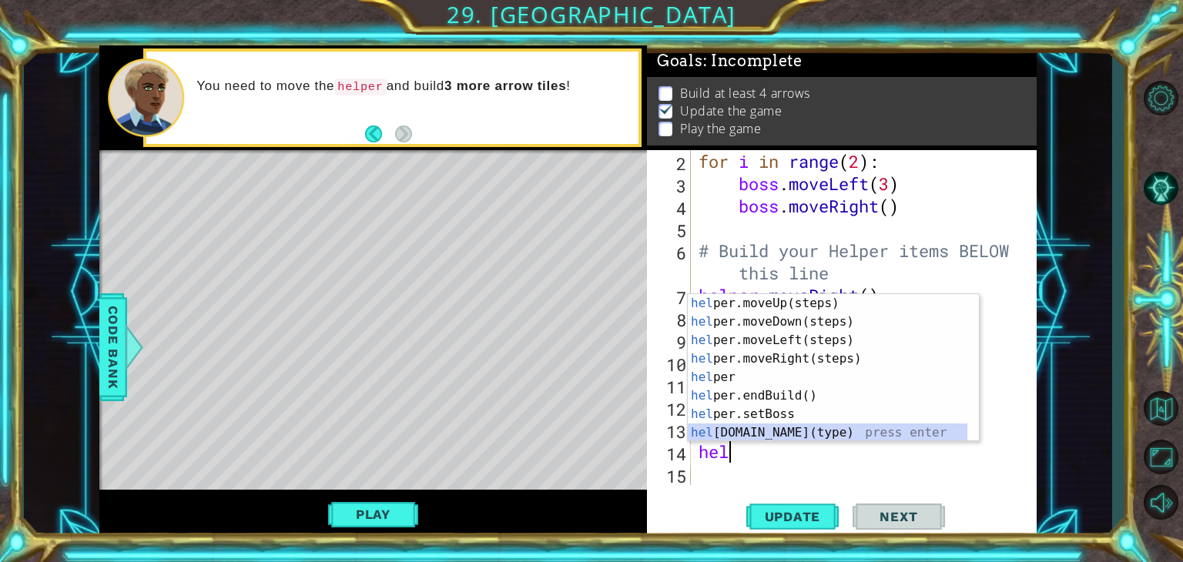
click at [750, 438] on div "hel per.moveUp(steps) press enter hel per.moveDown(steps) press enter hel per.m…" at bounding box center [828, 386] width 280 height 185
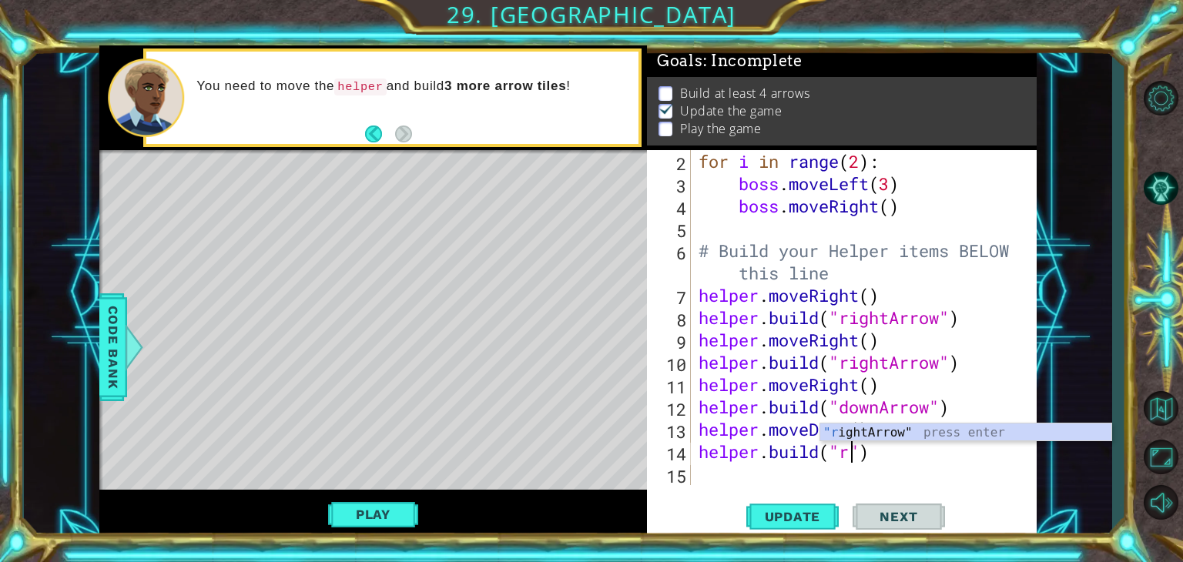
scroll to position [0, 6]
click at [887, 430] on div ""r ightArrow" press enter" at bounding box center [966, 451] width 291 height 55
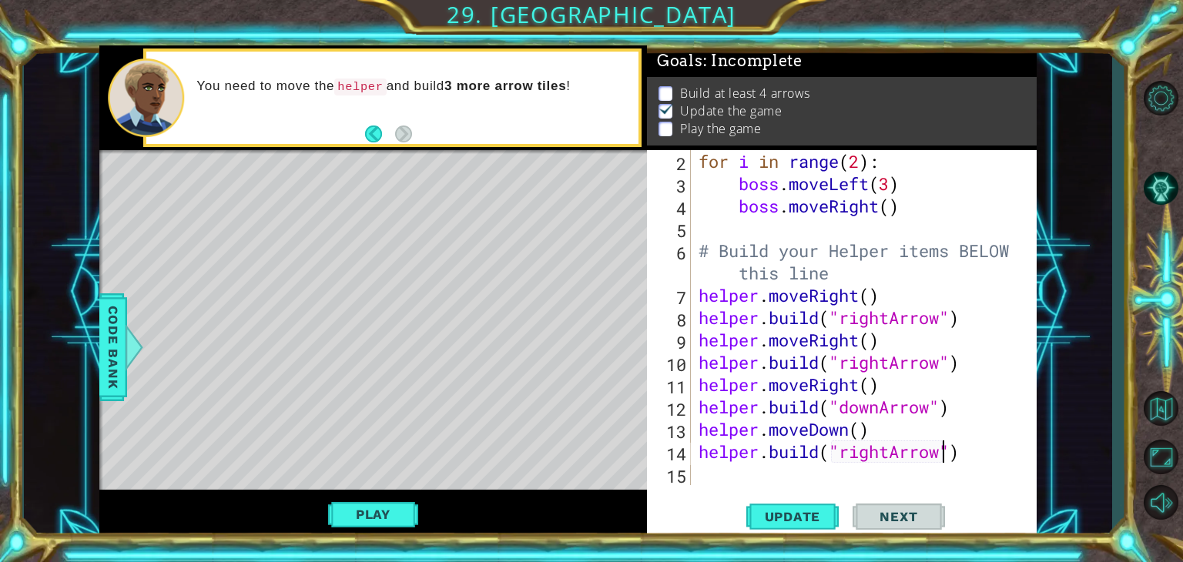
type textarea "[DOMAIN_NAME]("rightArrow")"
click at [703, 495] on div "[DOMAIN_NAME]("rightArrow") 2 3 4 5 6 7 8 9 10 11 12 13 14 15 for i in range ( …" at bounding box center [842, 344] width 390 height 389
click at [432, 515] on div "Play" at bounding box center [373, 514] width 548 height 49
click at [378, 504] on button "Play" at bounding box center [373, 514] width 90 height 29
